Goal: Task Accomplishment & Management: Use online tool/utility

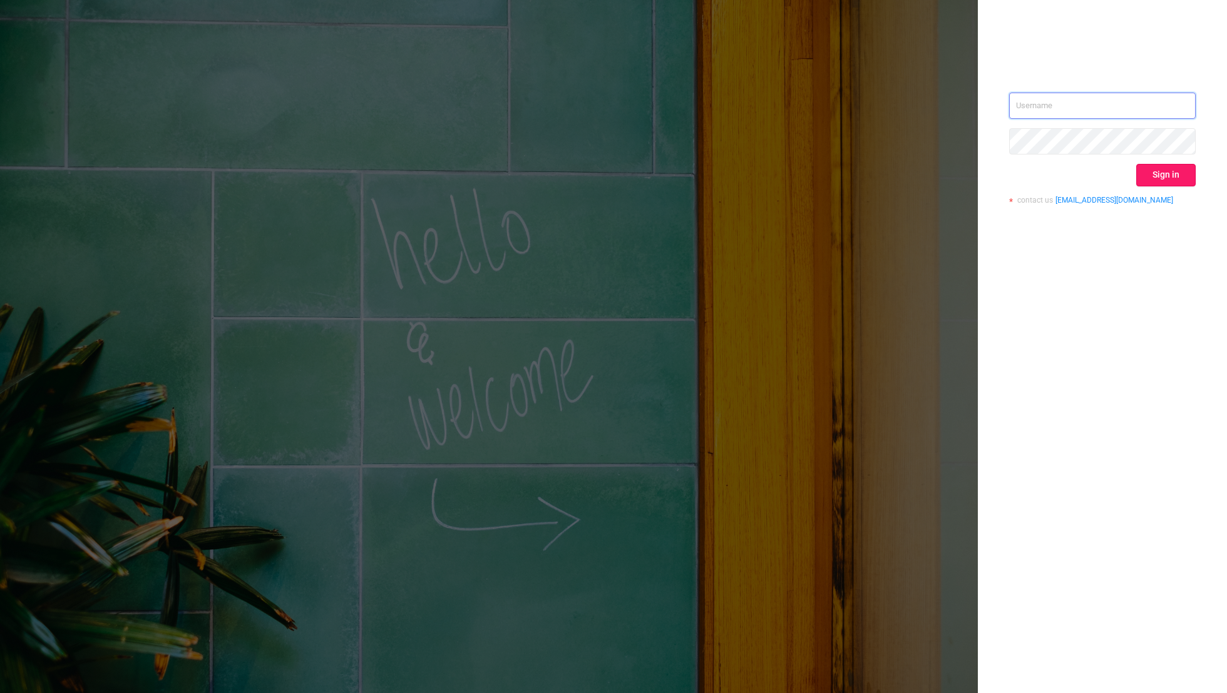
type input "[EMAIL_ADDRESS][DOMAIN_NAME]"
click at [835, 172] on button "Sign in" at bounding box center [1165, 175] width 59 height 23
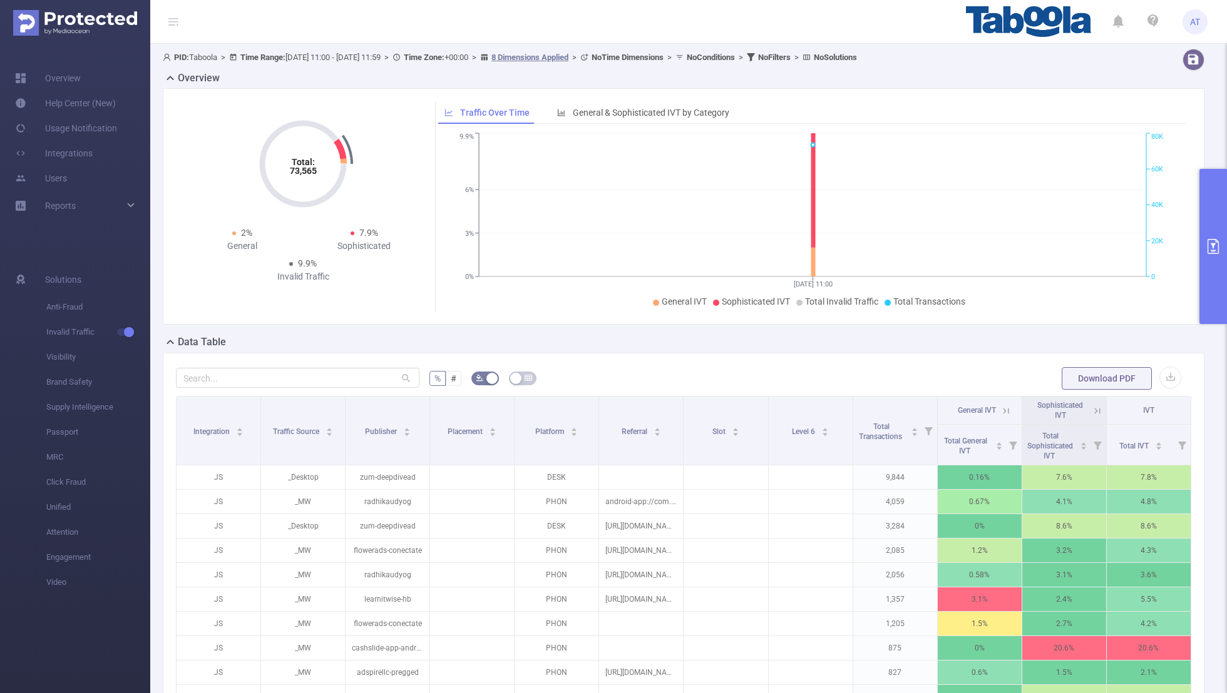
click at [835, 204] on button "primary" at bounding box center [1213, 246] width 28 height 155
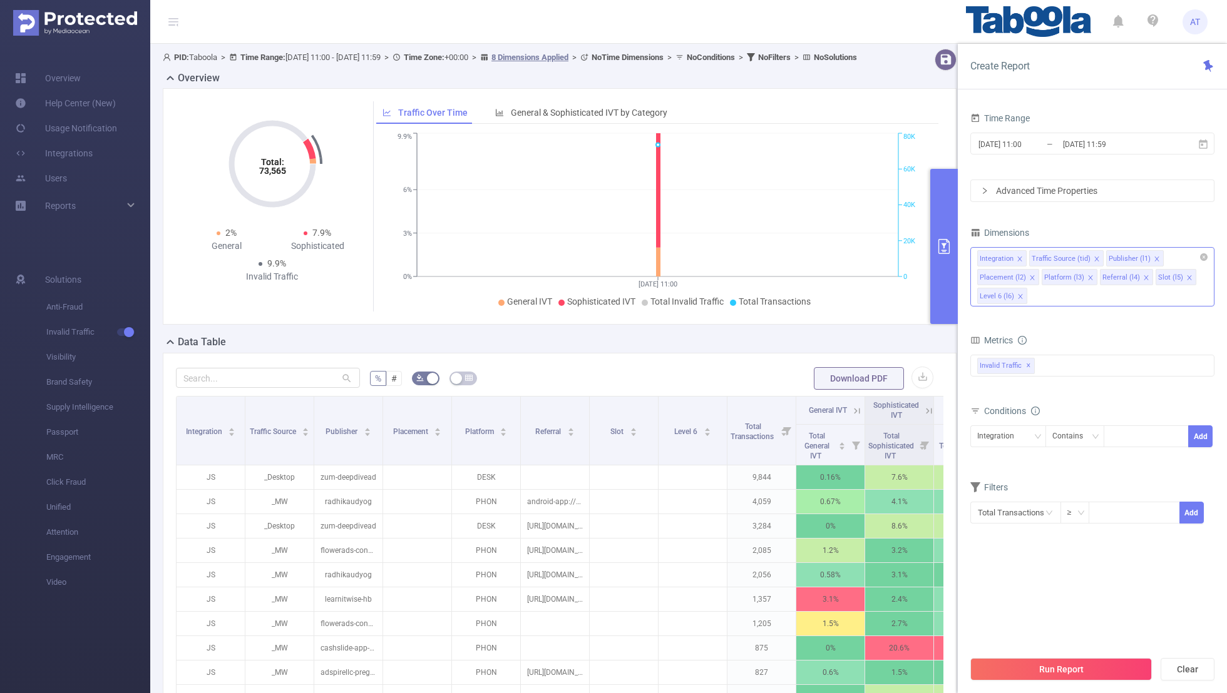
click at [835, 256] on icon "icon: close" at bounding box center [1019, 259] width 6 height 6
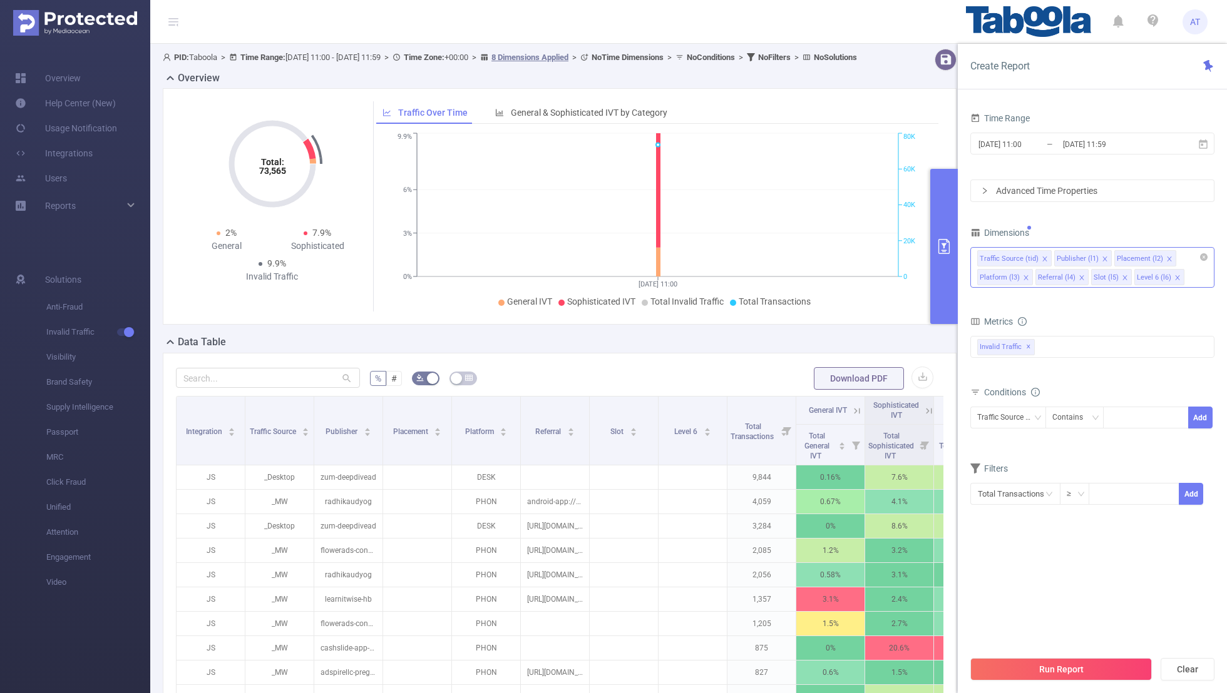
click at [835, 254] on span at bounding box center [1044, 259] width 6 height 14
click at [835, 257] on icon "icon: close" at bounding box center [1092, 259] width 6 height 6
click at [835, 255] on li "Platform (l3)" at bounding box center [1065, 258] width 56 height 16
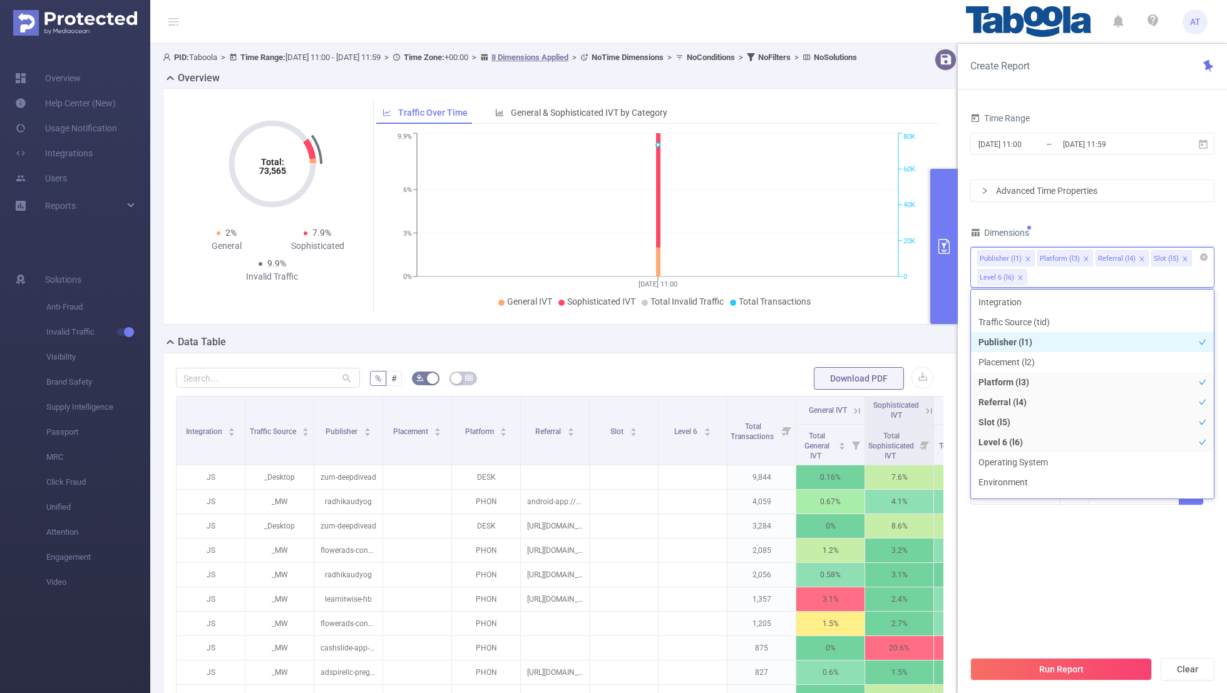
click at [835, 256] on icon "icon: close" at bounding box center [1086, 259] width 6 height 6
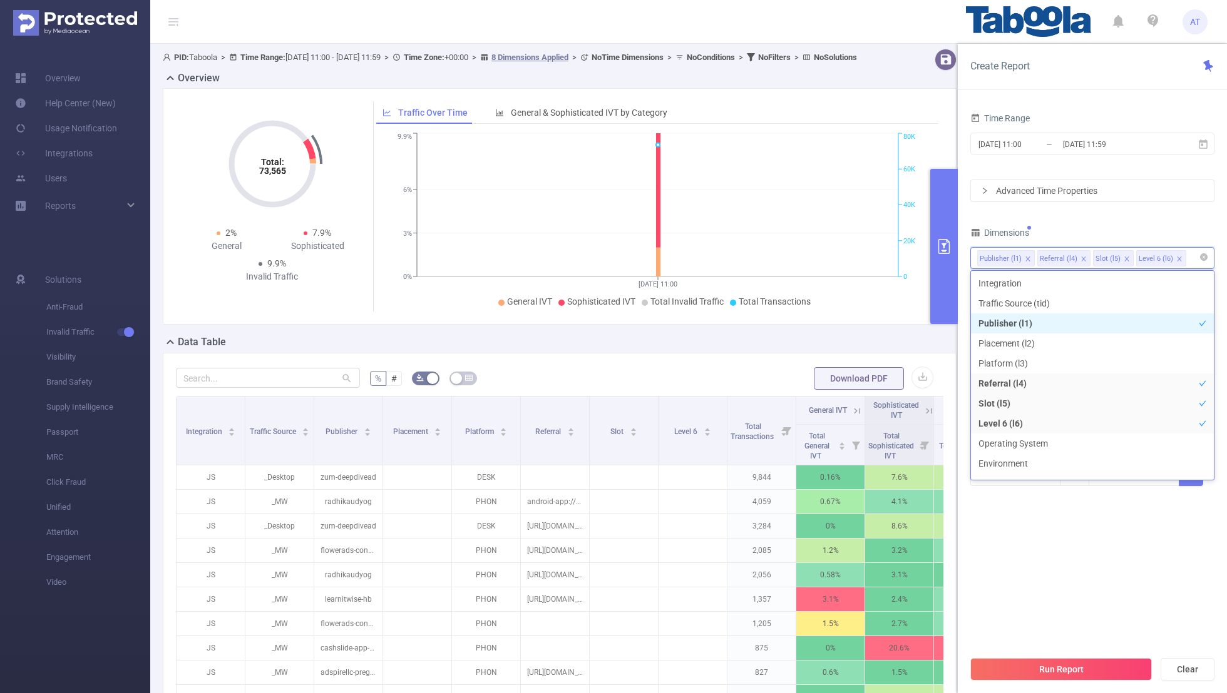
click at [835, 257] on icon "icon: close" at bounding box center [1083, 259] width 4 height 4
click at [835, 256] on icon "icon: close" at bounding box center [1071, 259] width 6 height 6
click at [835, 232] on div "Dimensions" at bounding box center [1092, 234] width 244 height 21
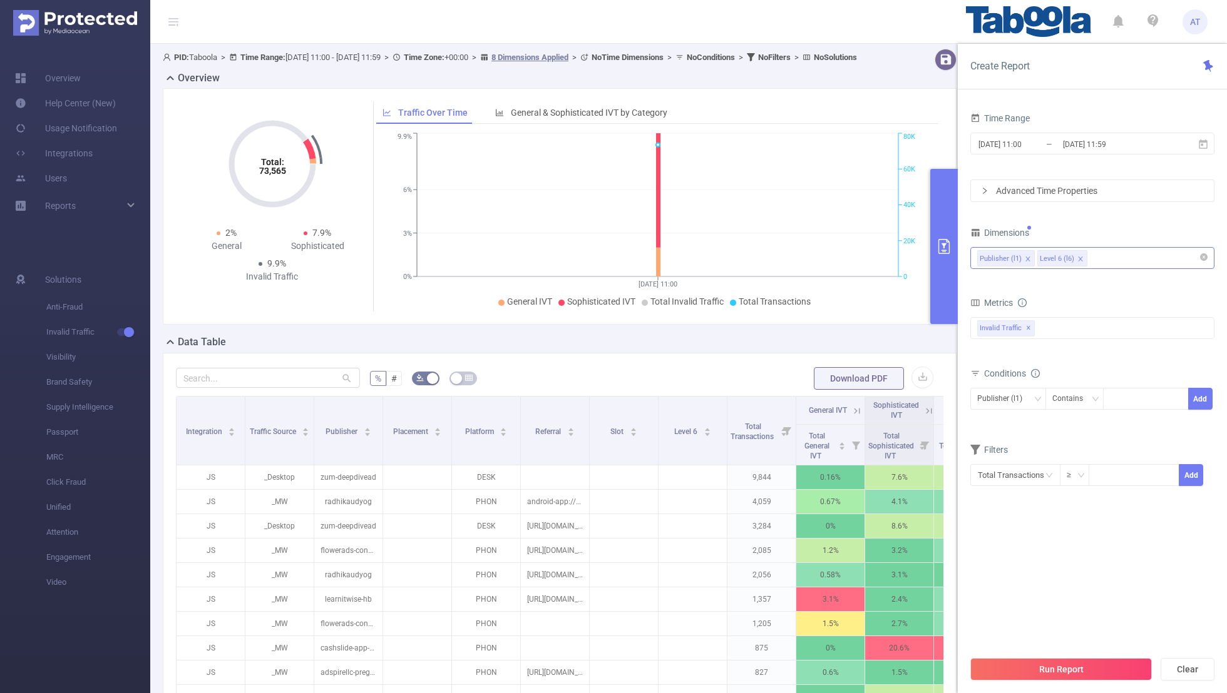
click at [835, 379] on div "Conditions" at bounding box center [1092, 375] width 244 height 21
click at [835, 396] on div at bounding box center [1146, 399] width 72 height 21
paste input "postmedia-[GEOGRAPHIC_DATA]"
type input "postmedia-[GEOGRAPHIC_DATA]"
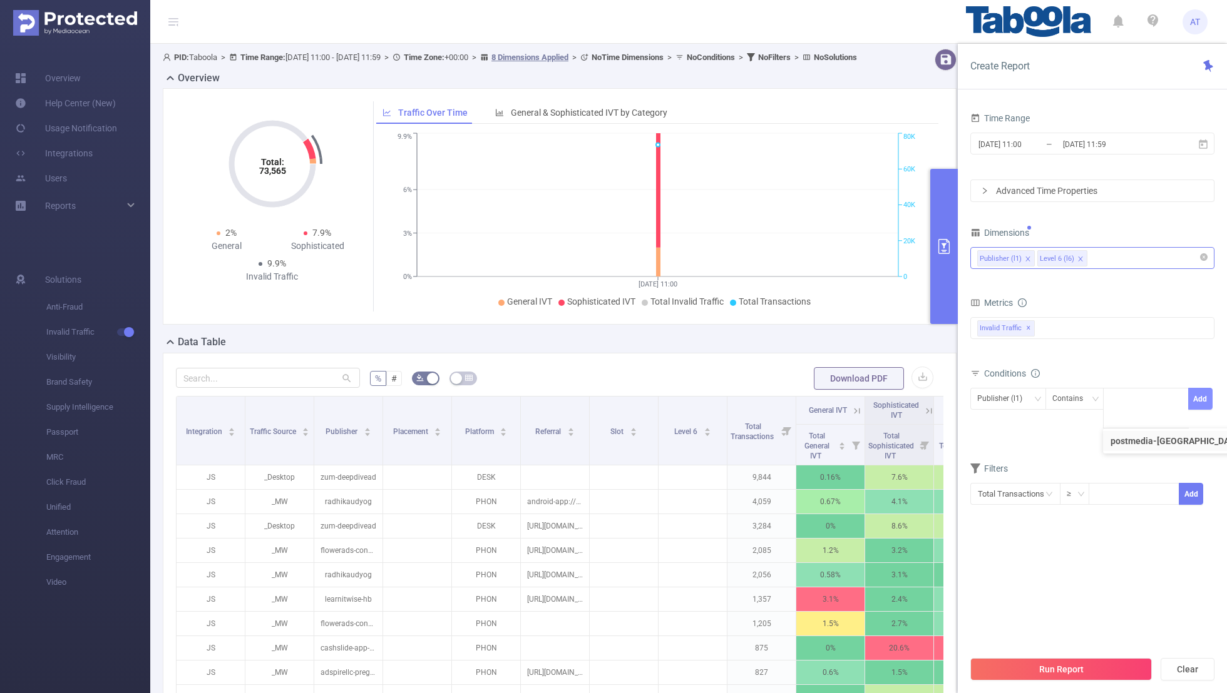
click at [835, 400] on button "Add" at bounding box center [1200, 399] width 24 height 22
click at [835, 452] on form "Dimensions Publisher (l1) Level 6 (l6) Metrics bp_total bp_adult bp_arms bp_cri…" at bounding box center [1092, 383] width 244 height 319
click at [835, 143] on input "[DATE] 11:00" at bounding box center [1027, 144] width 101 height 17
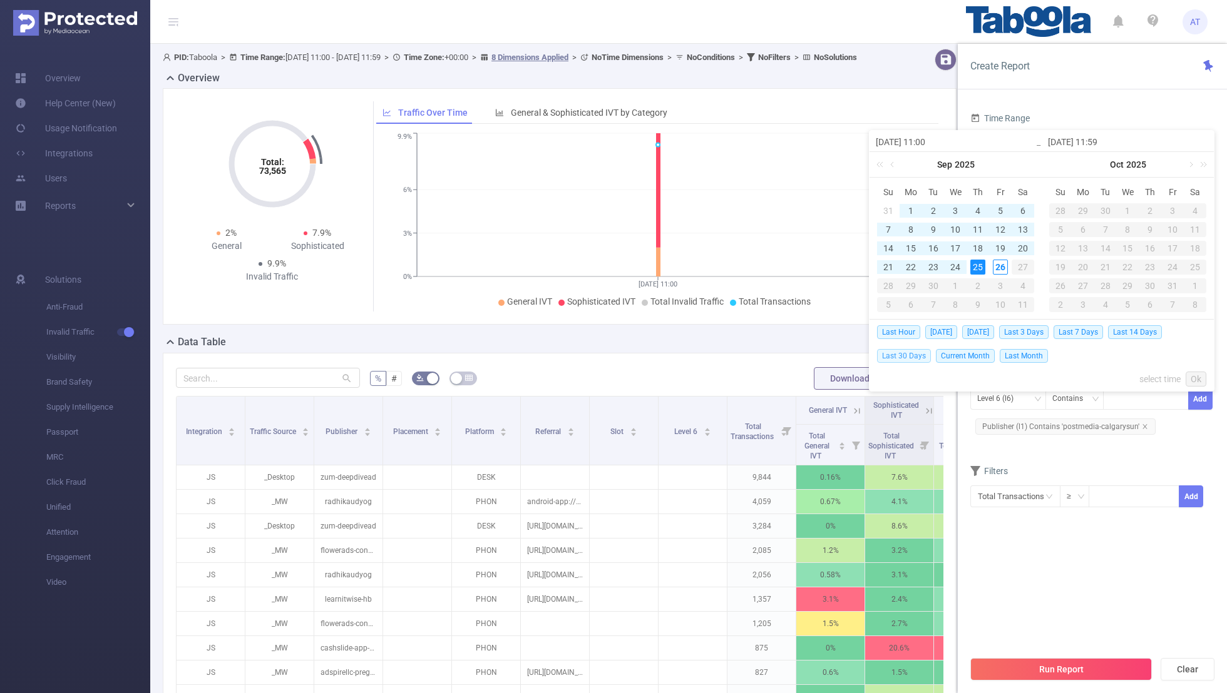
click at [835, 352] on span "Last 30 Days" at bounding box center [904, 356] width 54 height 14
type input "[DATE] 00:00"
type input "[DATE] 23:59"
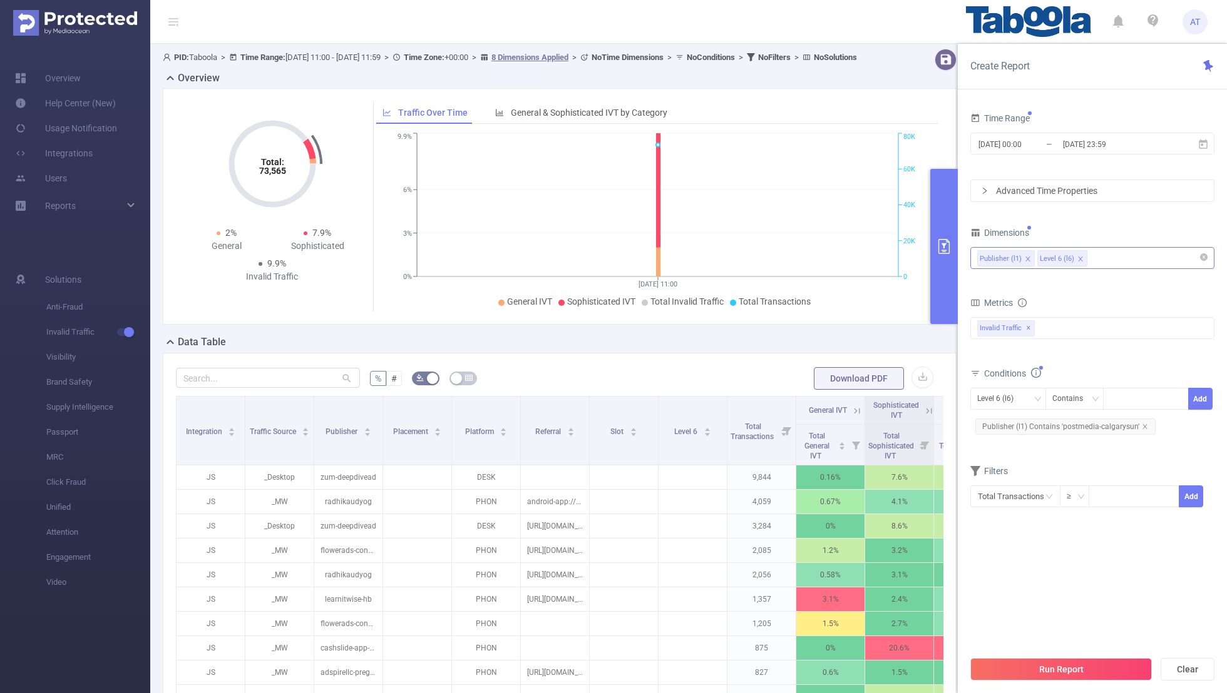
click at [835, 452] on section "Time Range [DATE] 00:00 _ [DATE] 23:59 Advanced Time Properties Dimensions Publ…" at bounding box center [1092, 380] width 244 height 540
click at [835, 452] on button "Run Report" at bounding box center [1060, 669] width 181 height 23
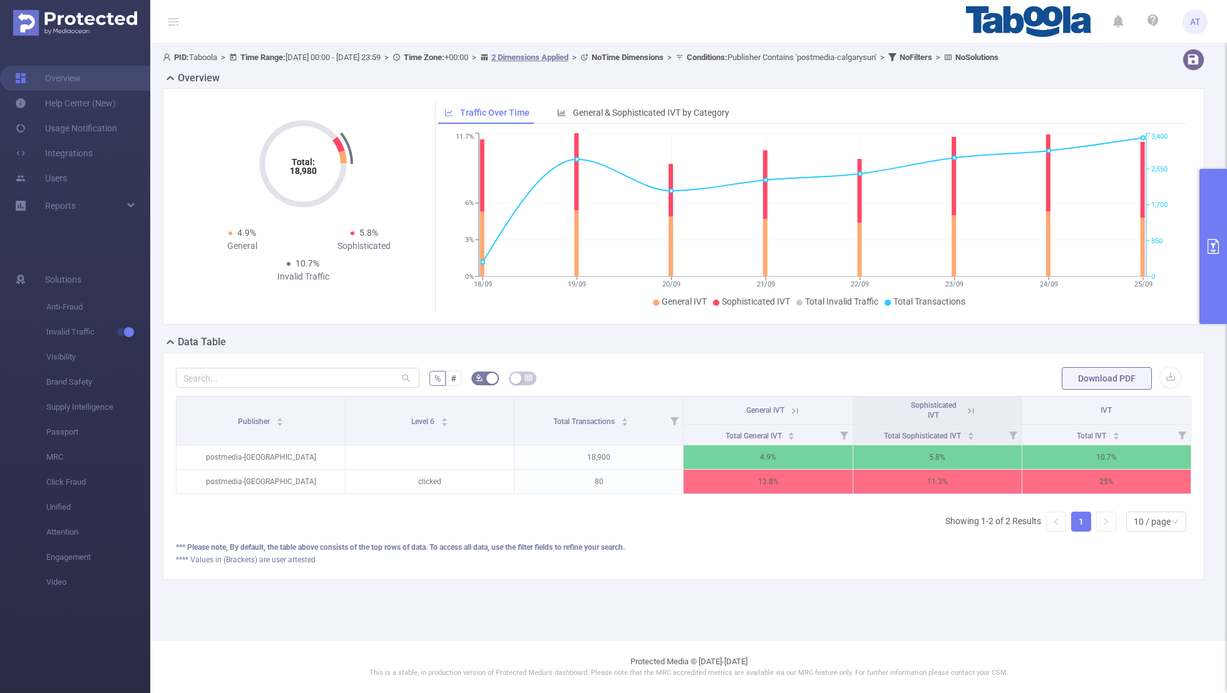
click at [835, 408] on icon at bounding box center [970, 411] width 6 height 6
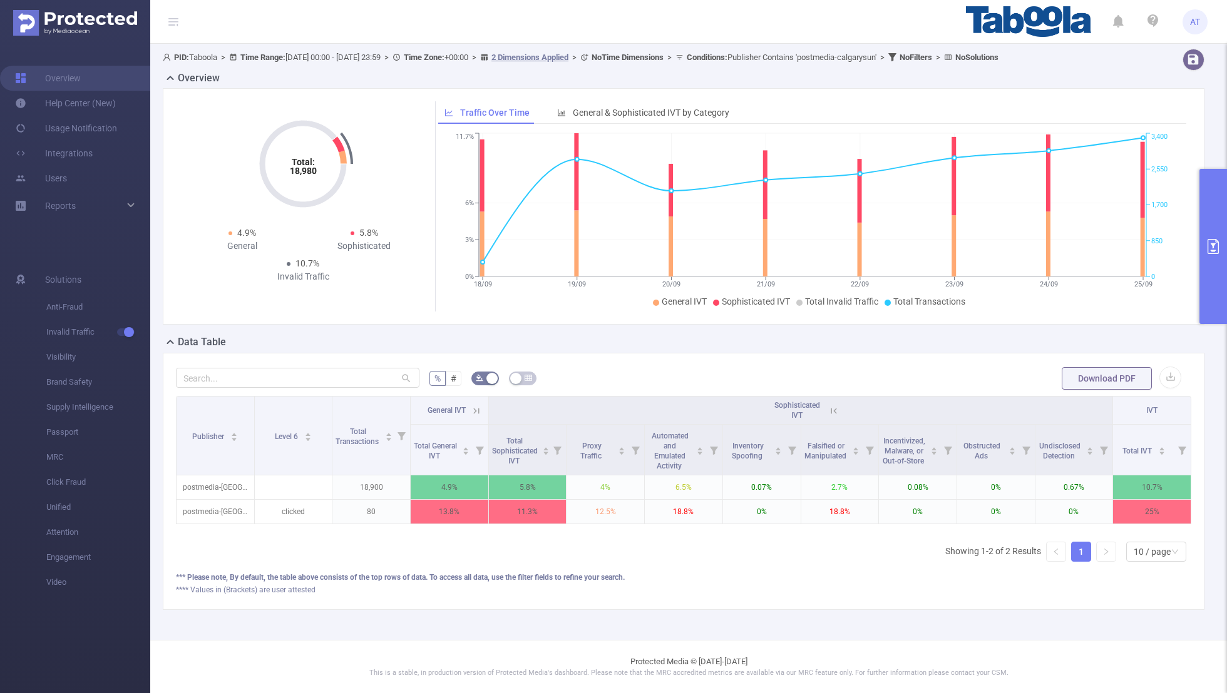
click at [478, 399] on th "General IVT" at bounding box center [450, 411] width 78 height 28
click at [477, 407] on icon at bounding box center [476, 411] width 11 height 11
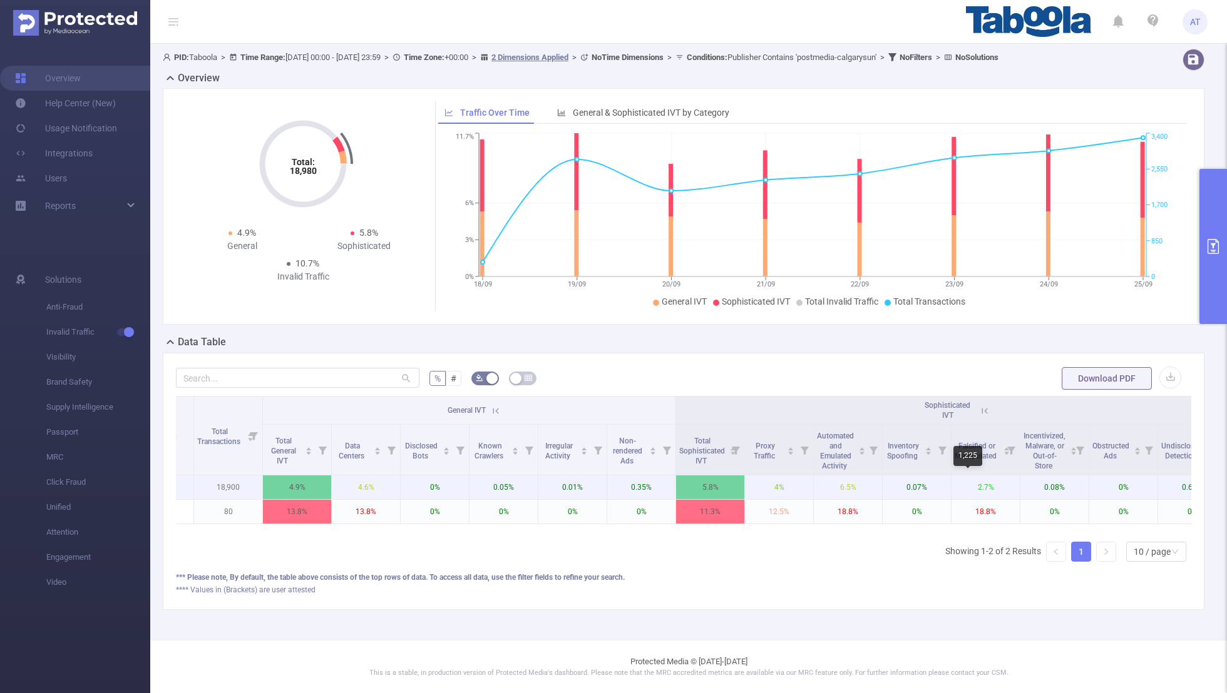
scroll to position [0, 227]
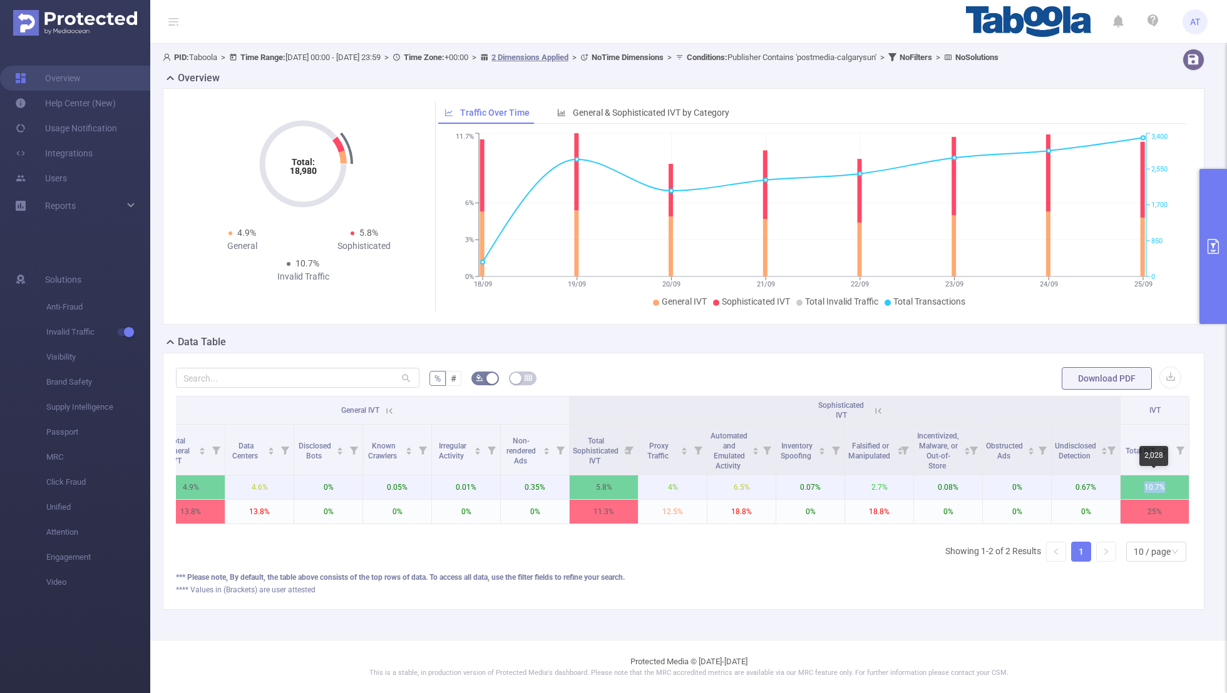
drag, startPoint x: 1169, startPoint y: 489, endPoint x: 1109, endPoint y: 489, distance: 60.1
click at [835, 452] on tr "postmedia-calgarysun 18,900 4.9% 4.6% 0% 0.05% 0.01% 0.35% 5.8% 4% 6.5% 0.07% 2…" at bounding box center [569, 488] width 1239 height 24
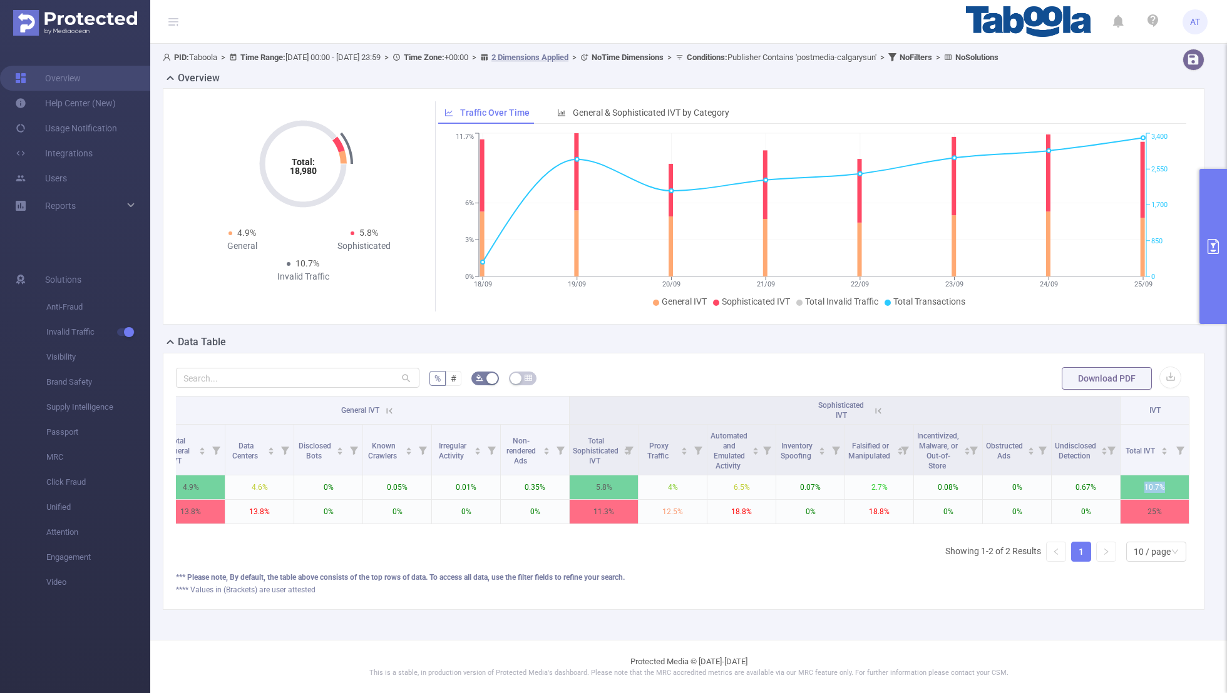
click at [785, 452] on div "Publisher Level 6 Total Transactions General IVT Sophisticated IVT IVT Total Ge…" at bounding box center [683, 484] width 1015 height 176
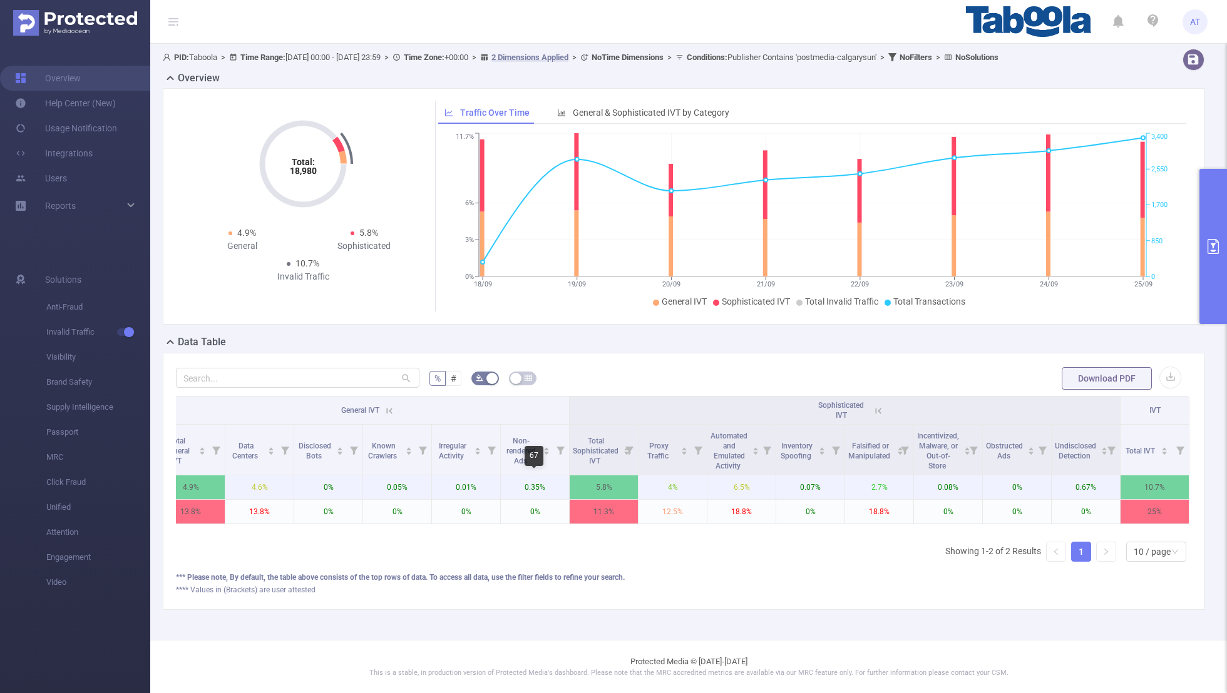
scroll to position [0, 0]
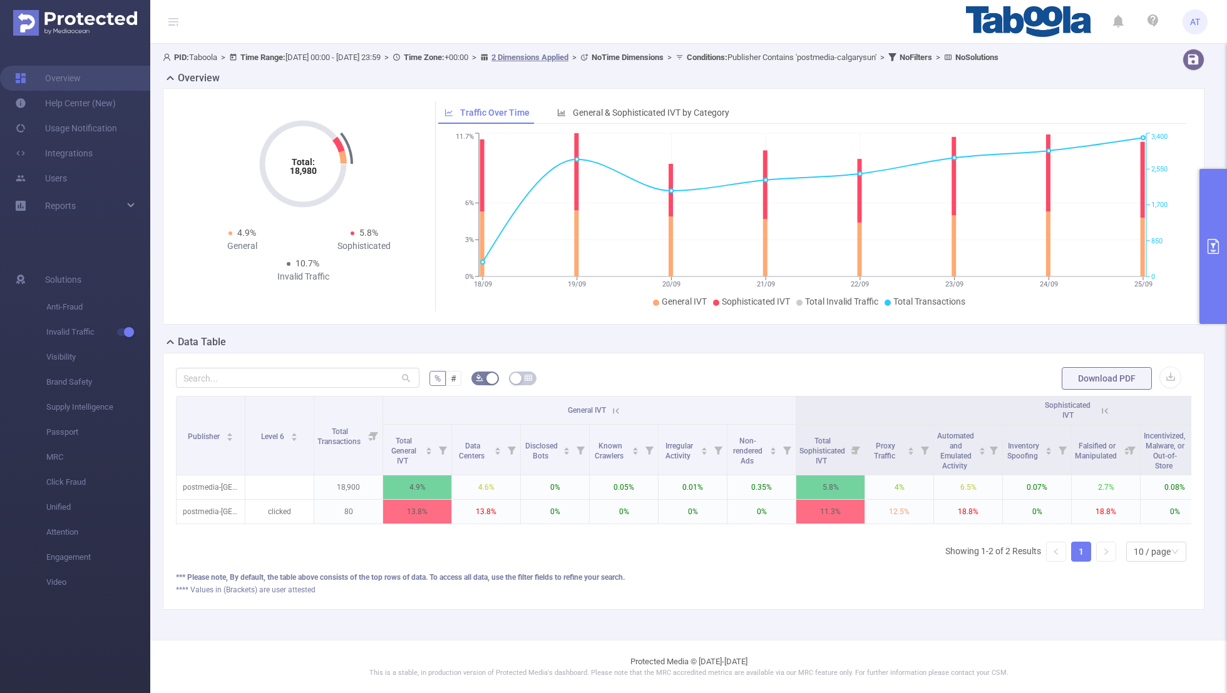
click at [835, 282] on button "primary" at bounding box center [1213, 246] width 28 height 155
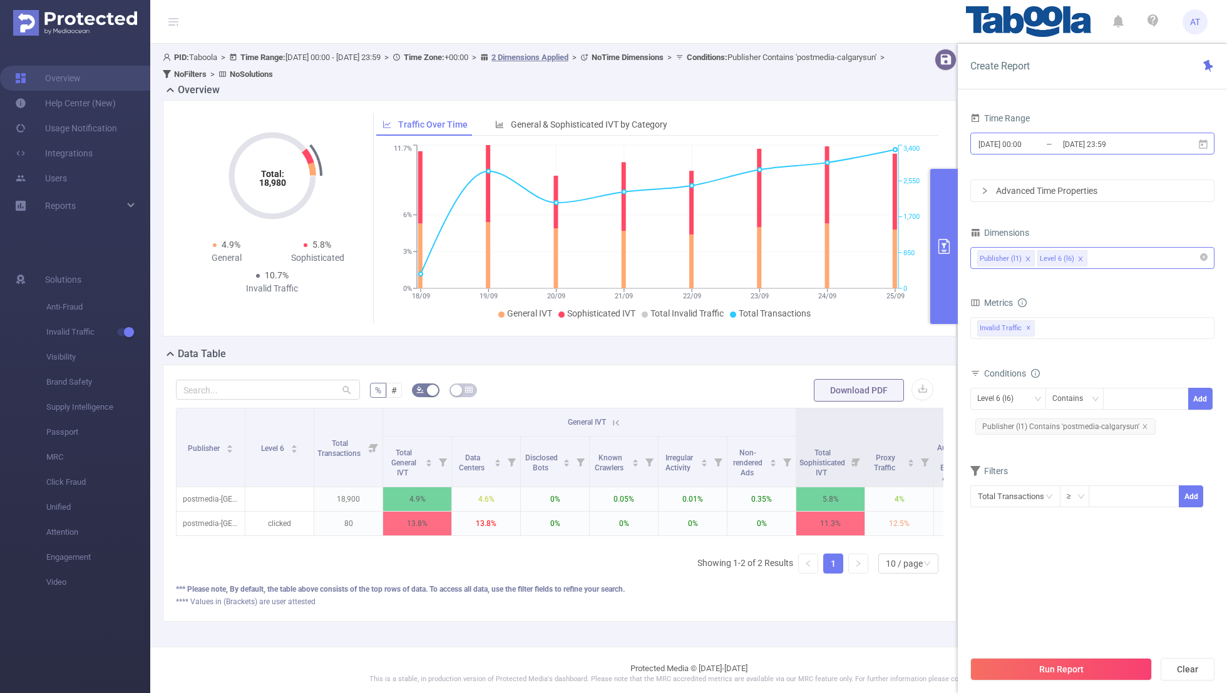
click at [835, 141] on input "[DATE] 00:00" at bounding box center [1027, 144] width 101 height 17
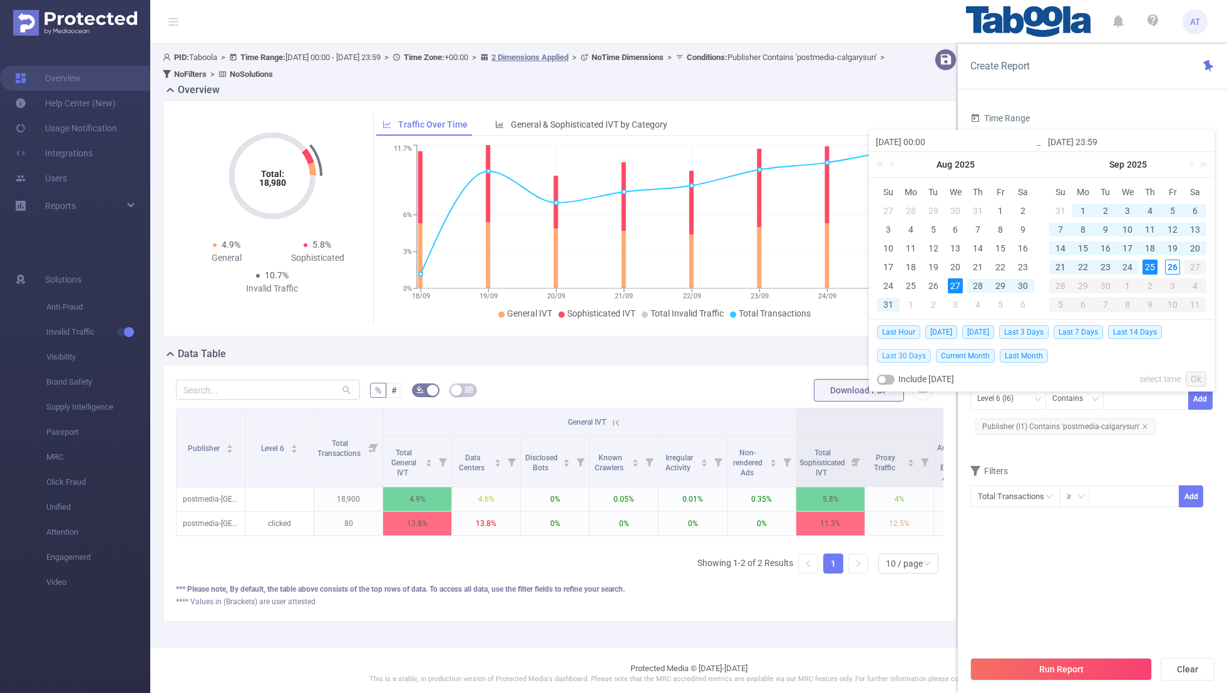
click at [835, 355] on span "Last 30 Days" at bounding box center [904, 356] width 54 height 14
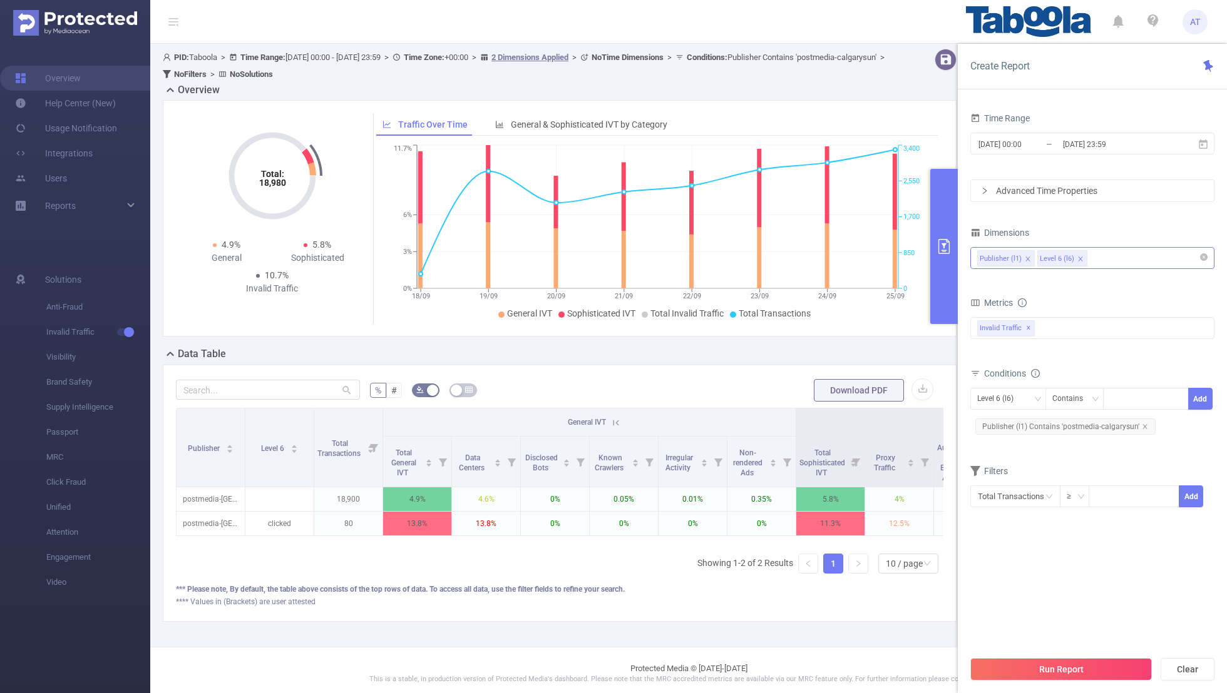
click at [835, 452] on section "Time Range [DATE] 00:00 _ [DATE] 23:59 Advanced Time Properties Dimensions Publ…" at bounding box center [1092, 380] width 244 height 540
click at [835, 452] on button "Run Report" at bounding box center [1060, 669] width 181 height 23
